Goal: Information Seeking & Learning: Learn about a topic

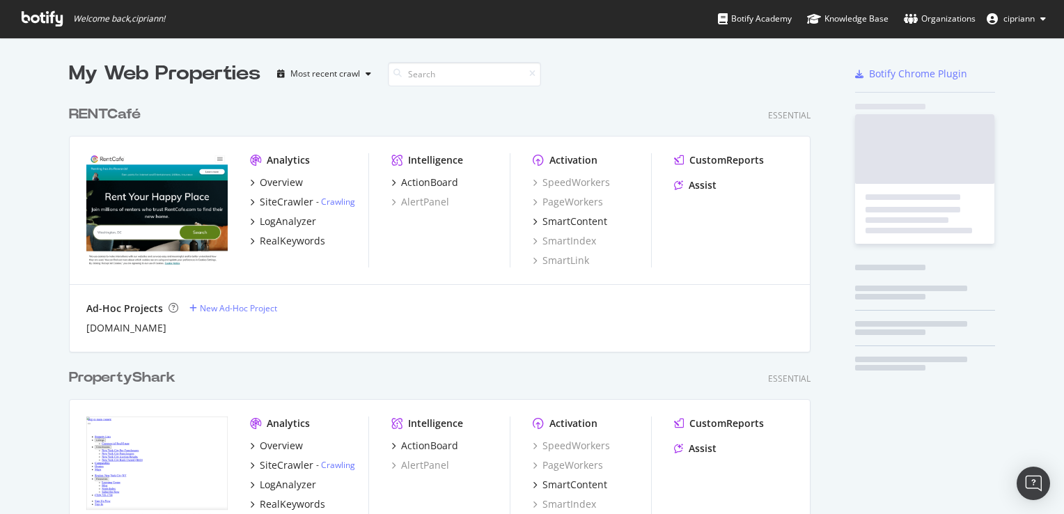
scroll to position [1490, 742]
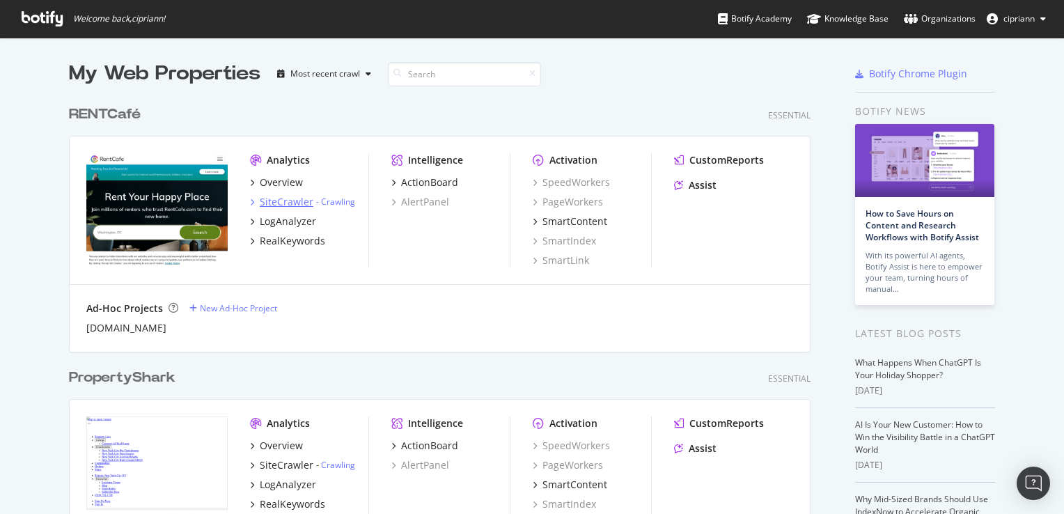
click at [290, 202] on div "SiteCrawler" at bounding box center [287, 202] width 54 height 14
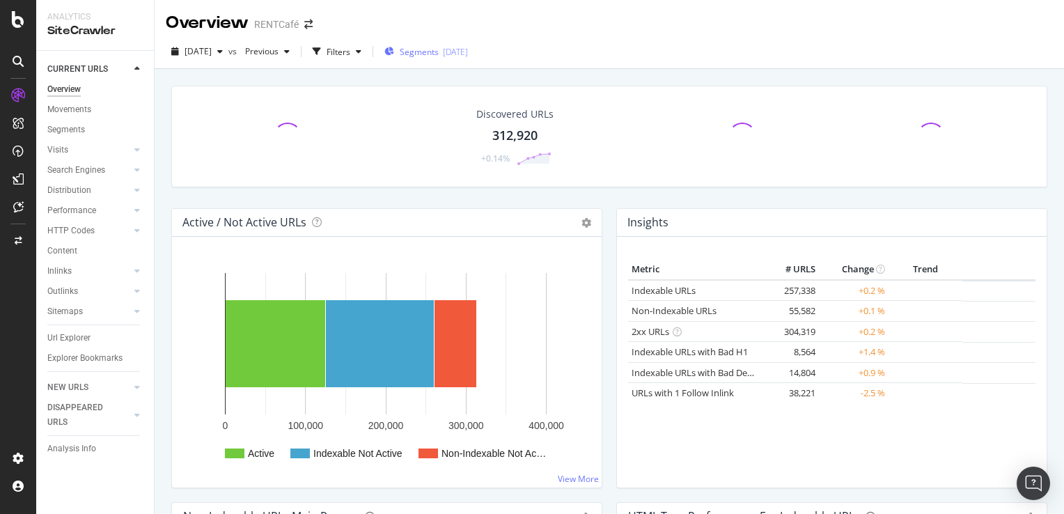
click at [439, 57] on span "Segments" at bounding box center [419, 52] width 39 height 12
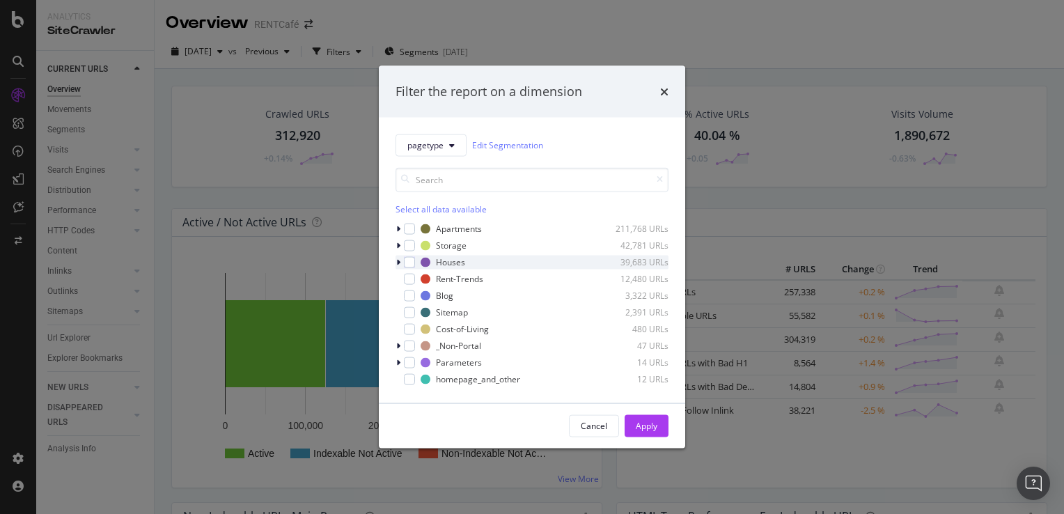
click at [398, 260] on icon "modal" at bounding box center [398, 262] width 4 height 8
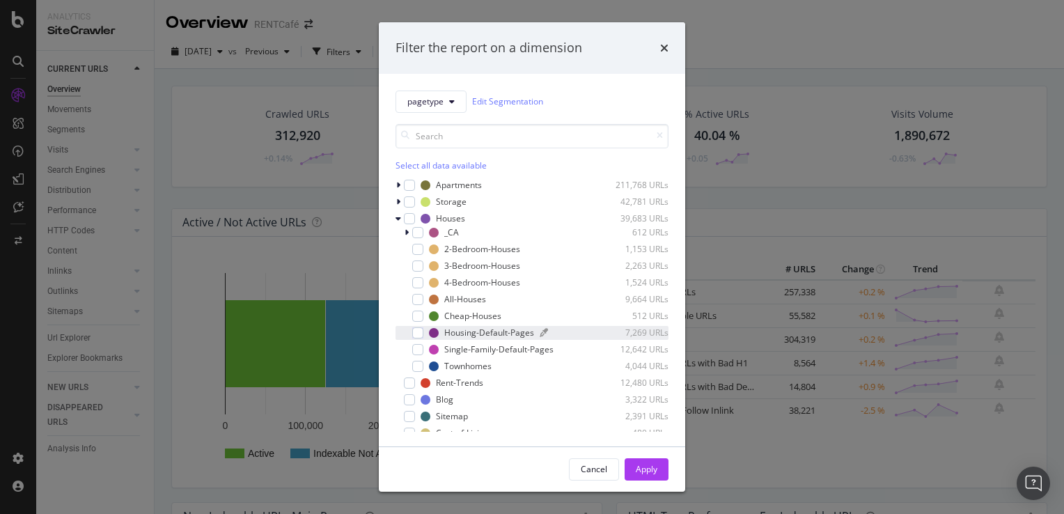
click at [446, 333] on div "Housing-Default-Pages" at bounding box center [489, 333] width 90 height 12
click at [482, 352] on div "Single-Family-Default-Pages" at bounding box center [498, 349] width 109 height 12
click at [479, 366] on div "Townhomes" at bounding box center [467, 366] width 47 height 12
click at [639, 470] on div "Apply" at bounding box center [647, 469] width 22 height 12
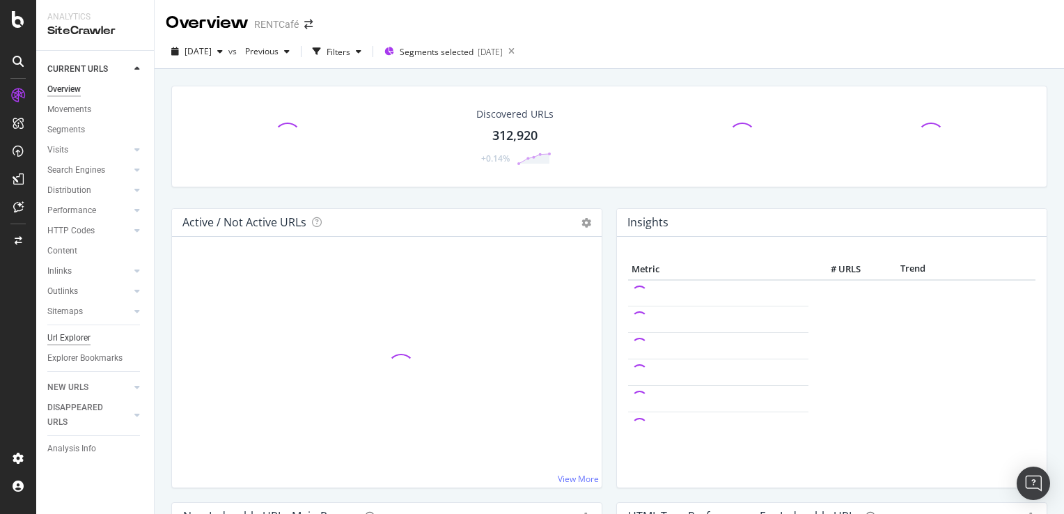
click at [70, 343] on div "Url Explorer" at bounding box center [68, 338] width 43 height 15
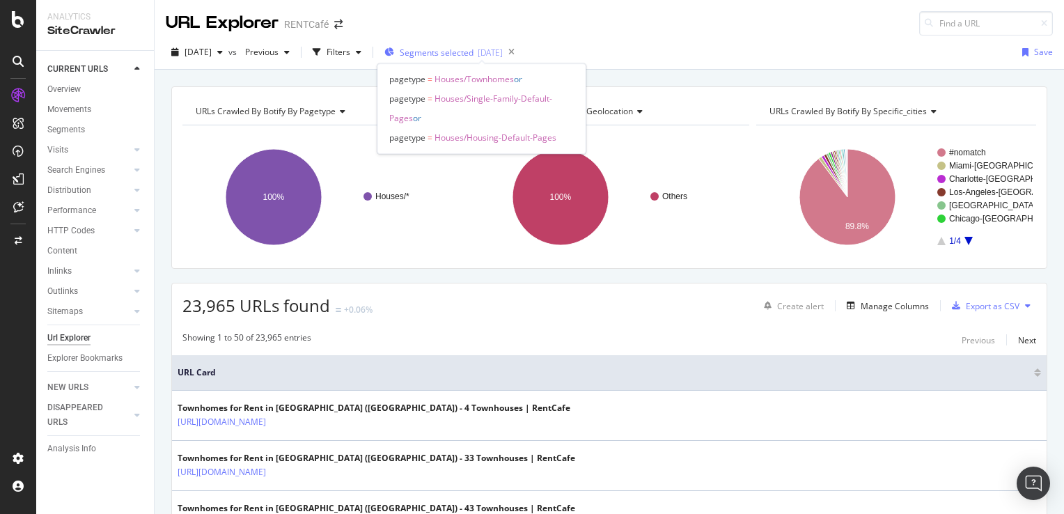
click at [473, 54] on span "Segments selected" at bounding box center [437, 53] width 74 height 12
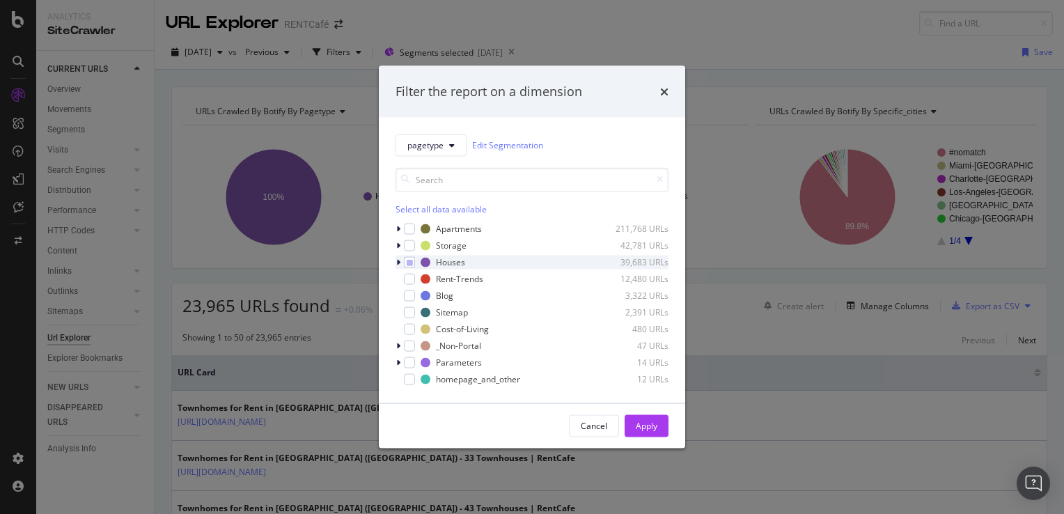
click at [398, 260] on icon "modal" at bounding box center [398, 262] width 4 height 8
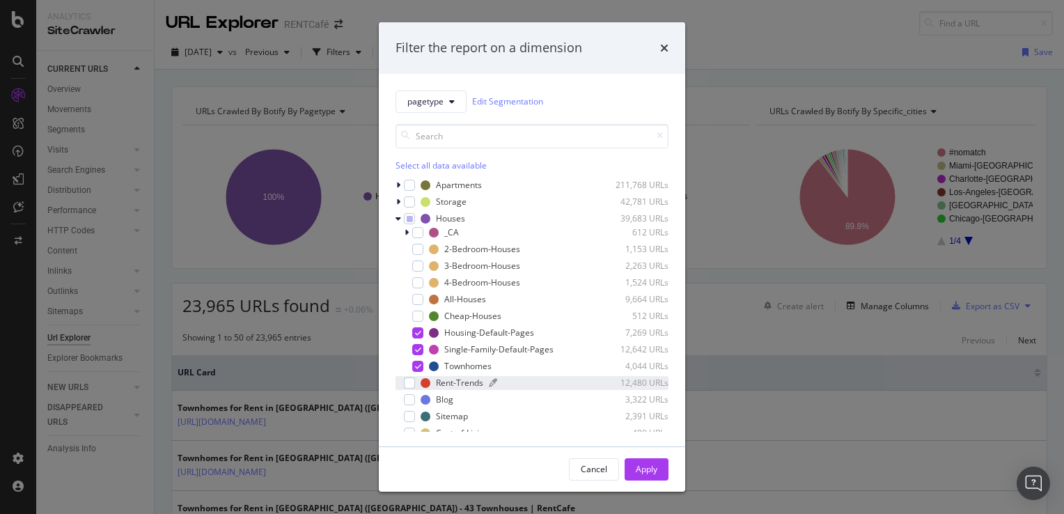
drag, startPoint x: 416, startPoint y: 363, endPoint x: 434, endPoint y: 377, distance: 23.0
click at [416, 363] on icon "modal" at bounding box center [418, 366] width 6 height 7
click at [648, 469] on div "Apply" at bounding box center [647, 469] width 22 height 12
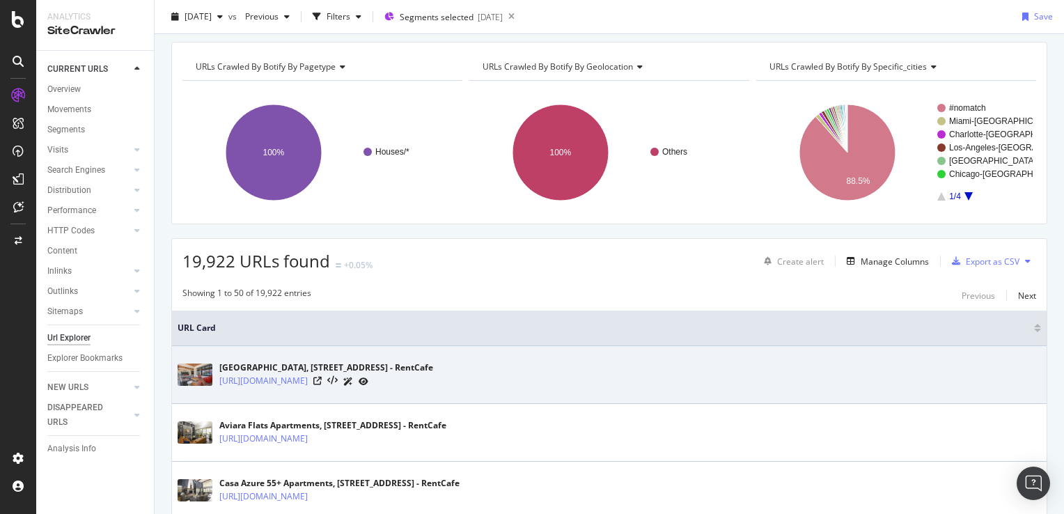
scroll to position [139, 0]
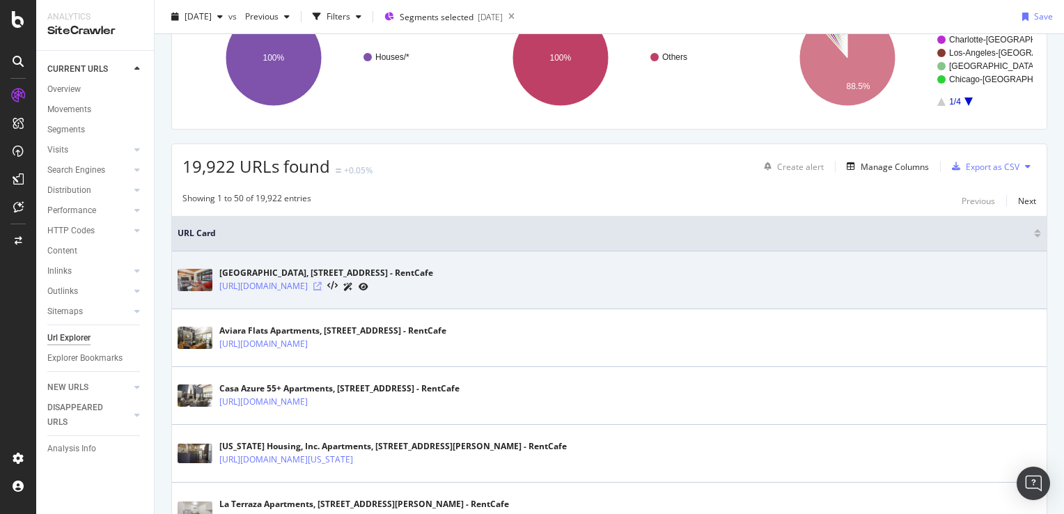
click at [322, 283] on icon at bounding box center [317, 286] width 8 height 8
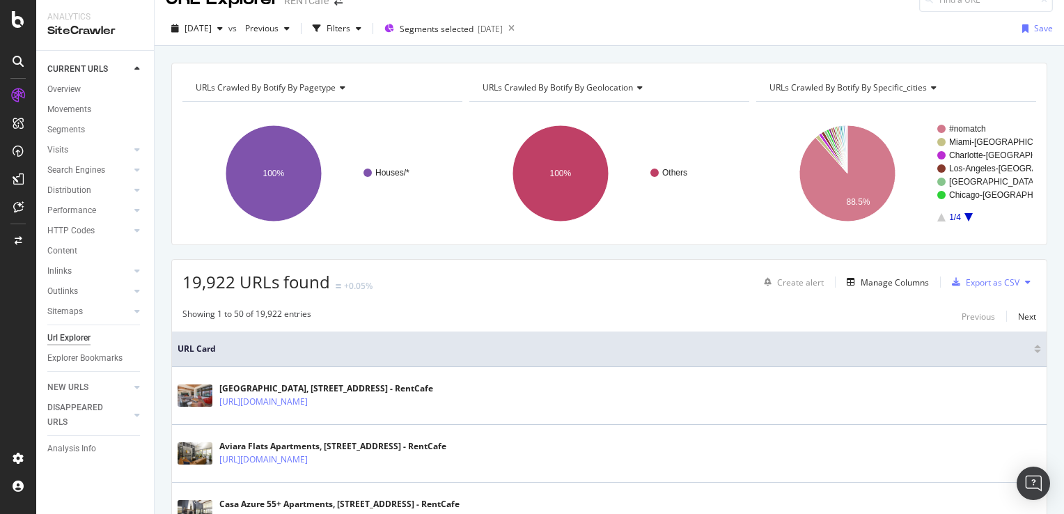
scroll to position [0, 0]
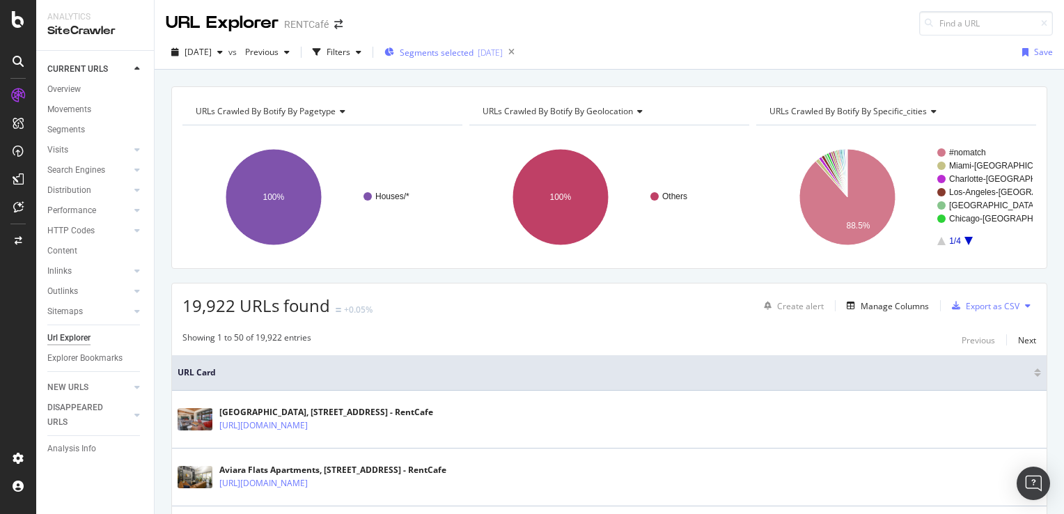
click at [473, 51] on span "Segments selected" at bounding box center [437, 53] width 74 height 12
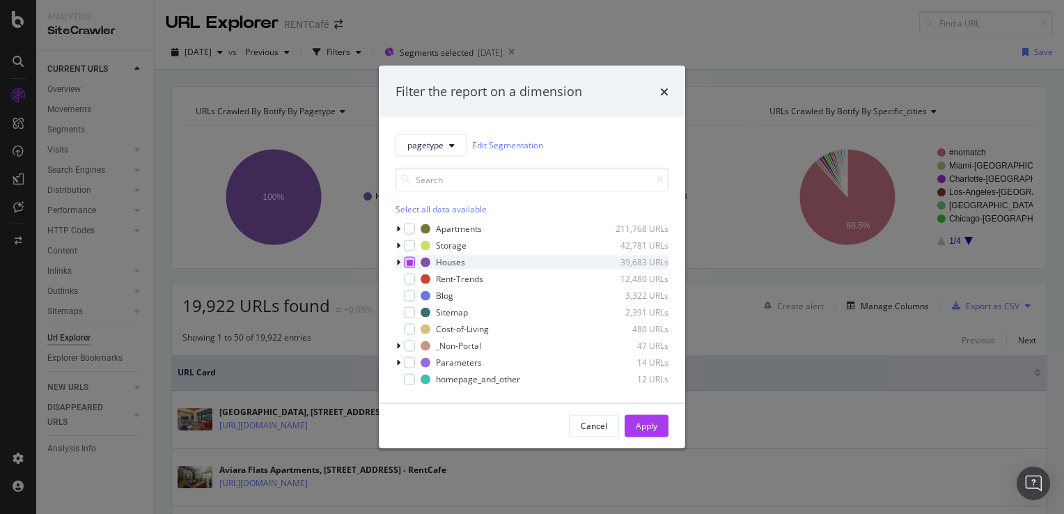
click at [404, 262] on div "modal" at bounding box center [409, 261] width 11 height 11
click at [399, 262] on icon "modal" at bounding box center [398, 262] width 4 height 8
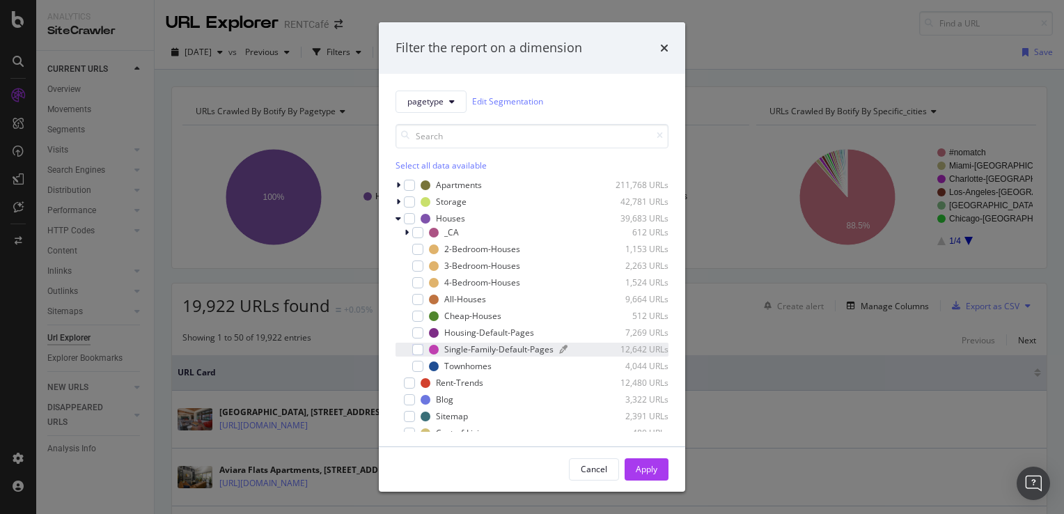
click at [469, 349] on div "Single-Family-Default-Pages" at bounding box center [498, 349] width 109 height 12
click at [638, 464] on div "Apply" at bounding box center [647, 469] width 22 height 12
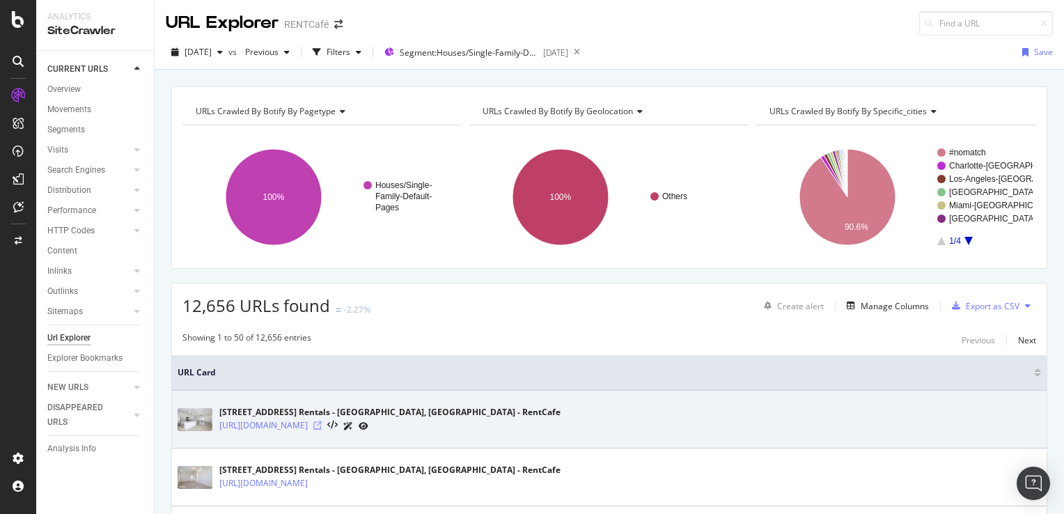
click at [322, 427] on icon at bounding box center [317, 425] width 8 height 8
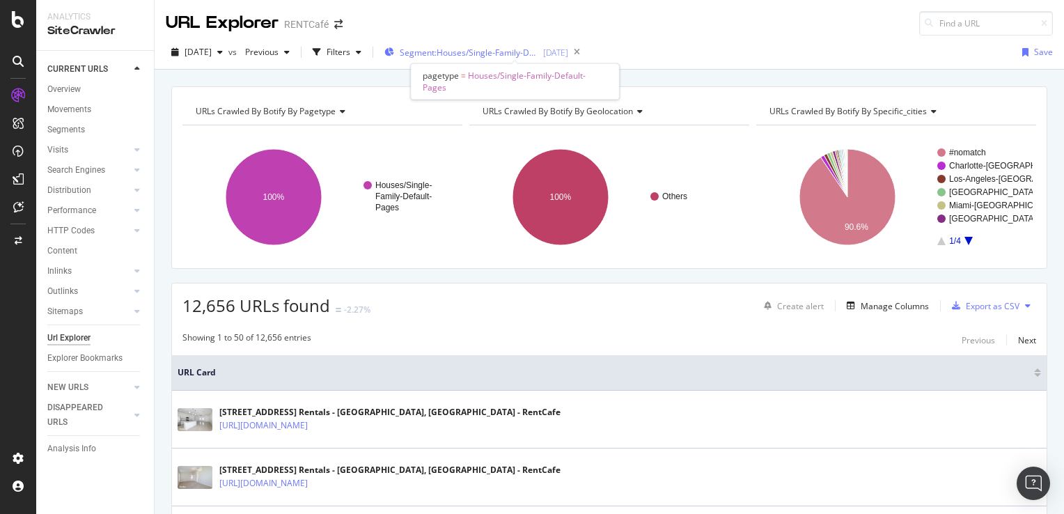
click at [473, 47] on span "Segment: Houses/Single-Family-Default-Pages" at bounding box center [469, 53] width 139 height 12
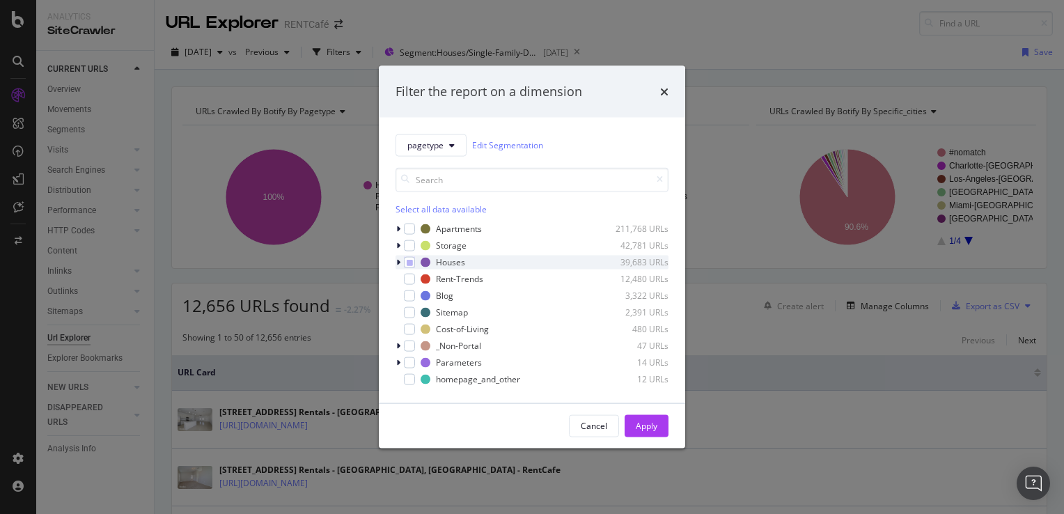
click at [398, 262] on icon "modal" at bounding box center [398, 262] width 4 height 8
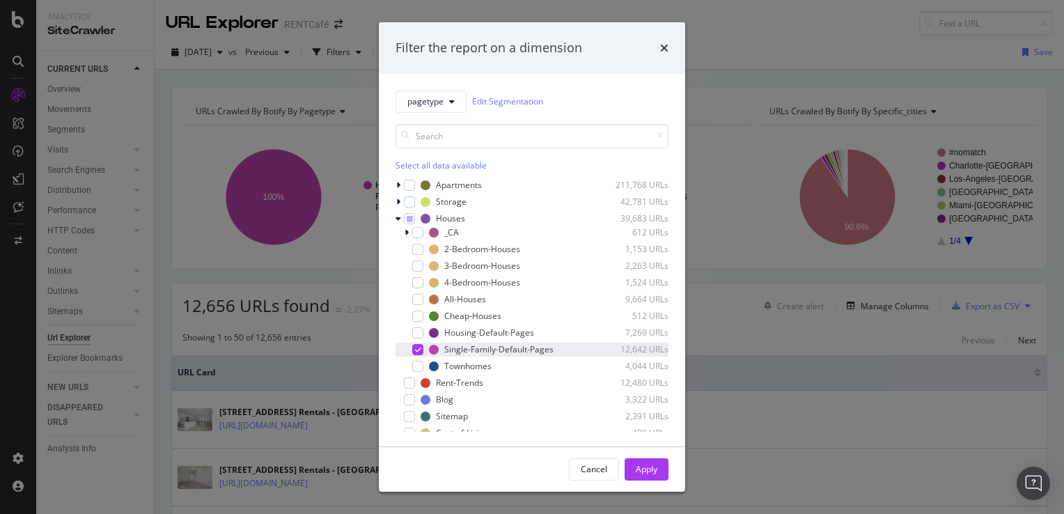
click at [420, 349] on icon "modal" at bounding box center [418, 349] width 6 height 7
click at [420, 333] on div "modal" at bounding box center [417, 332] width 11 height 11
click at [420, 348] on div "modal" at bounding box center [417, 349] width 11 height 11
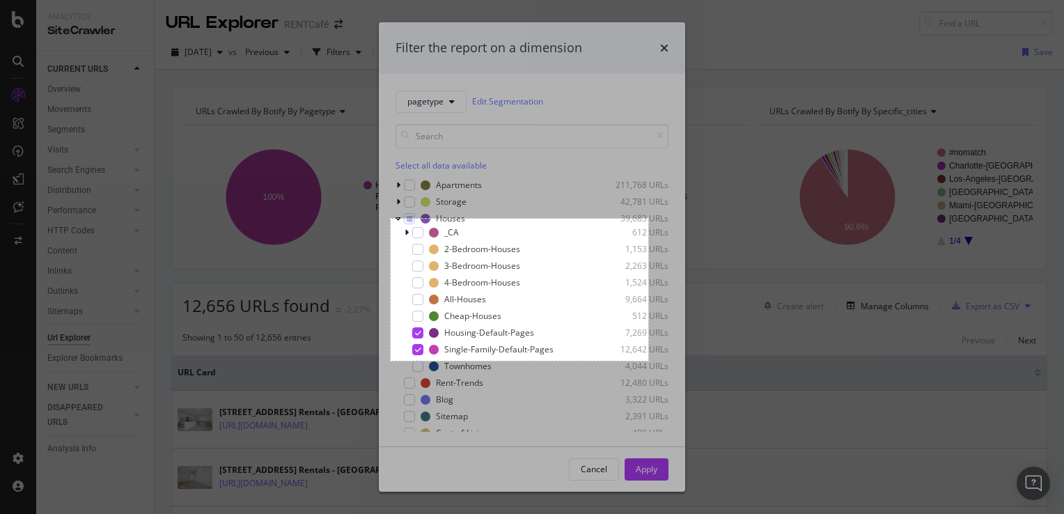
drag, startPoint x: 391, startPoint y: 219, endPoint x: 648, endPoint y: 361, distance: 294.1
click at [648, 361] on div "370 X 204" at bounding box center [532, 257] width 1064 height 514
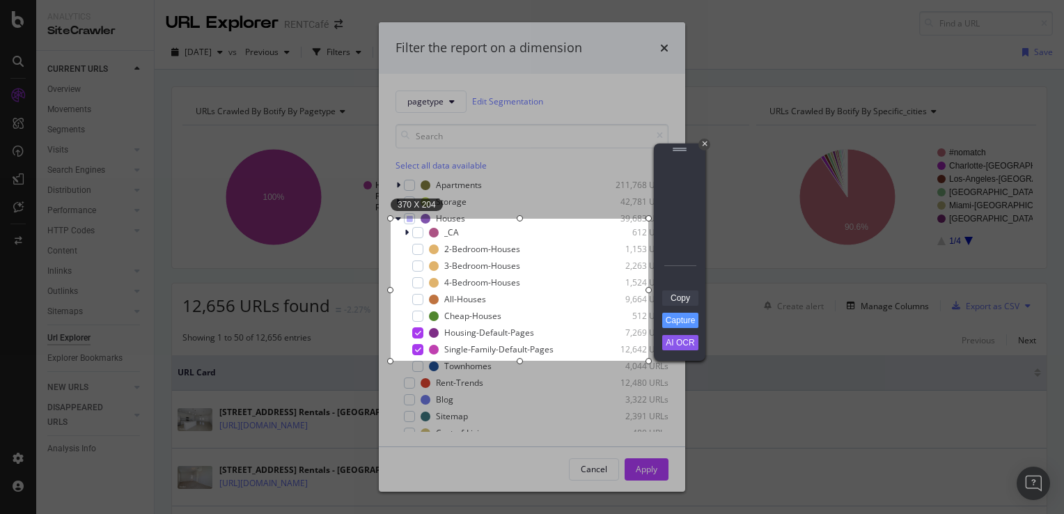
click at [677, 296] on link "Copy" at bounding box center [680, 297] width 36 height 15
